Goal: Use online tool/utility: Utilize a website feature to perform a specific function

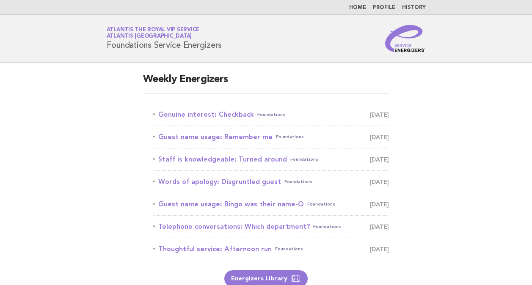
click at [216, 114] on link "Genuine interest: Checkback Foundations [DATE]" at bounding box center [271, 115] width 236 height 12
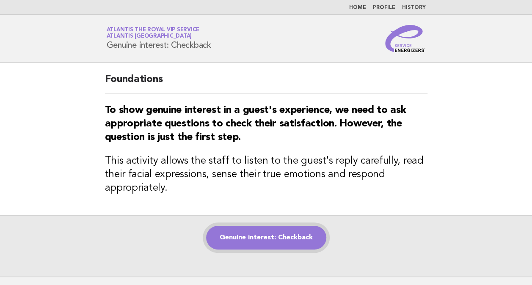
click at [261, 245] on link "Genuine interest: Checkback" at bounding box center [266, 238] width 120 height 24
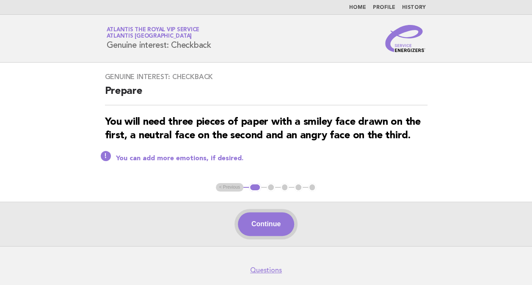
click at [274, 224] on button "Continue" at bounding box center [266, 225] width 56 height 24
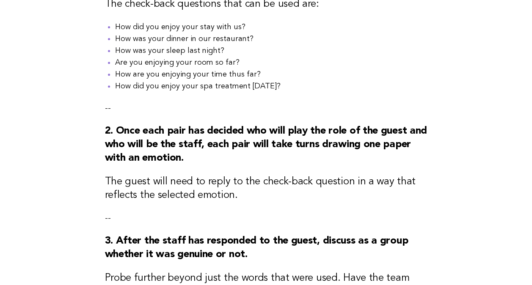
scroll to position [156, 0]
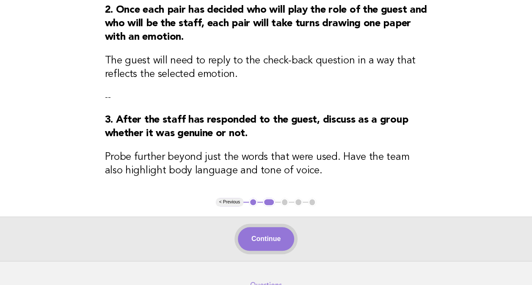
click at [273, 245] on button "Continue" at bounding box center [266, 239] width 56 height 24
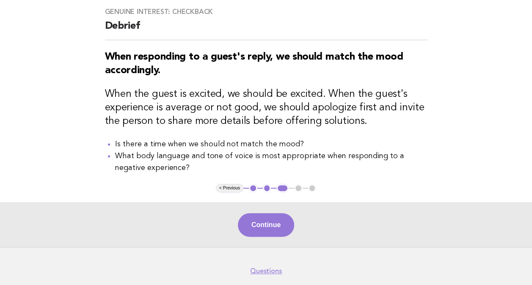
scroll to position [66, 0]
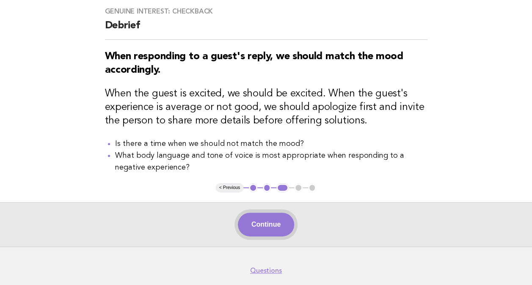
click at [270, 222] on button "Continue" at bounding box center [266, 225] width 56 height 24
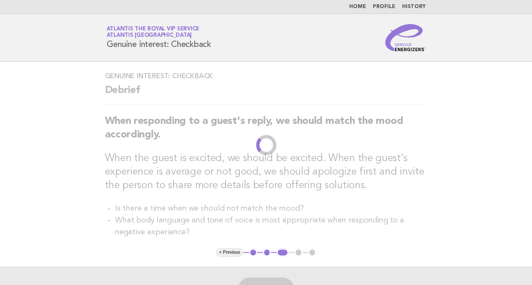
scroll to position [0, 0]
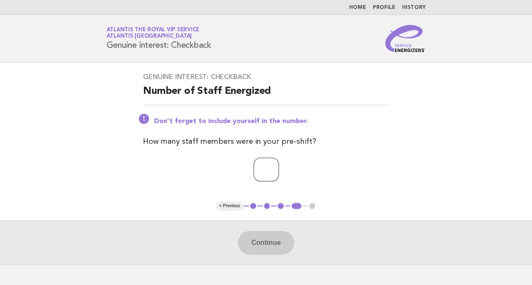
click at [262, 175] on input "number" at bounding box center [266, 170] width 25 height 24
type input "*"
click at [262, 235] on button "Continue" at bounding box center [266, 243] width 56 height 24
